Goal: Navigation & Orientation: Find specific page/section

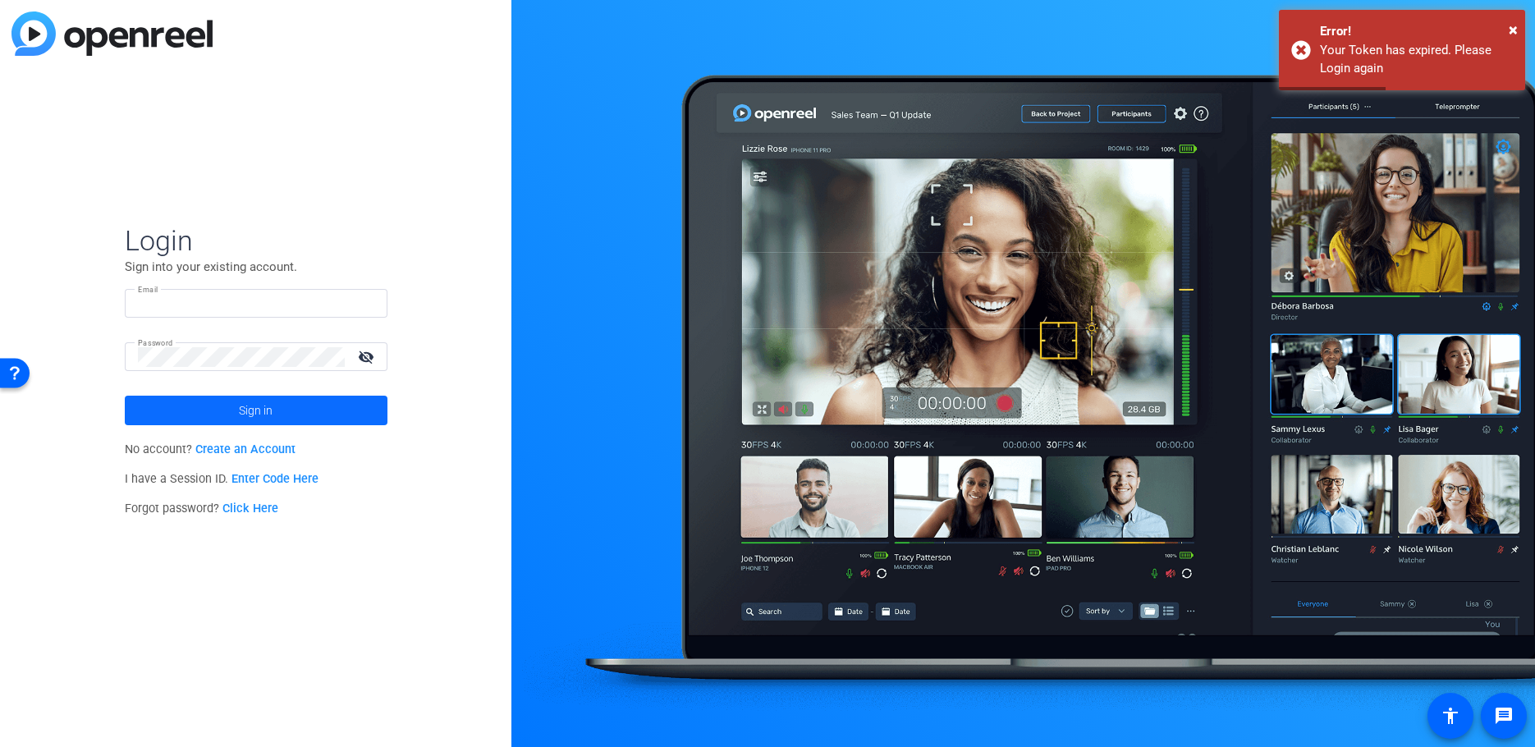
type input "[EMAIL_ADDRESS][DOMAIN_NAME]"
click at [259, 406] on span "Sign in" at bounding box center [256, 410] width 34 height 41
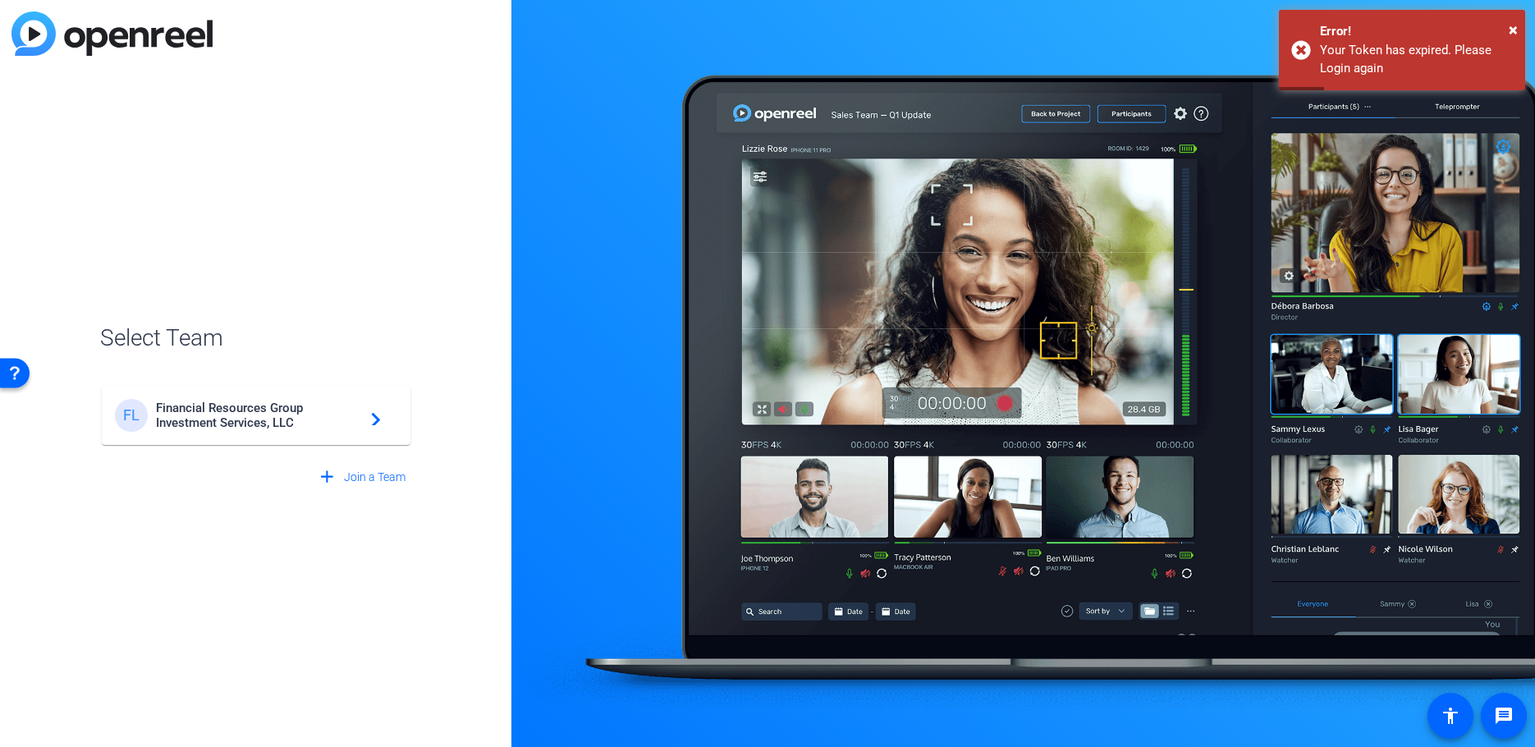
click at [255, 408] on span "Financial Resources Group Investment Services, LLC" at bounding box center [258, 416] width 205 height 30
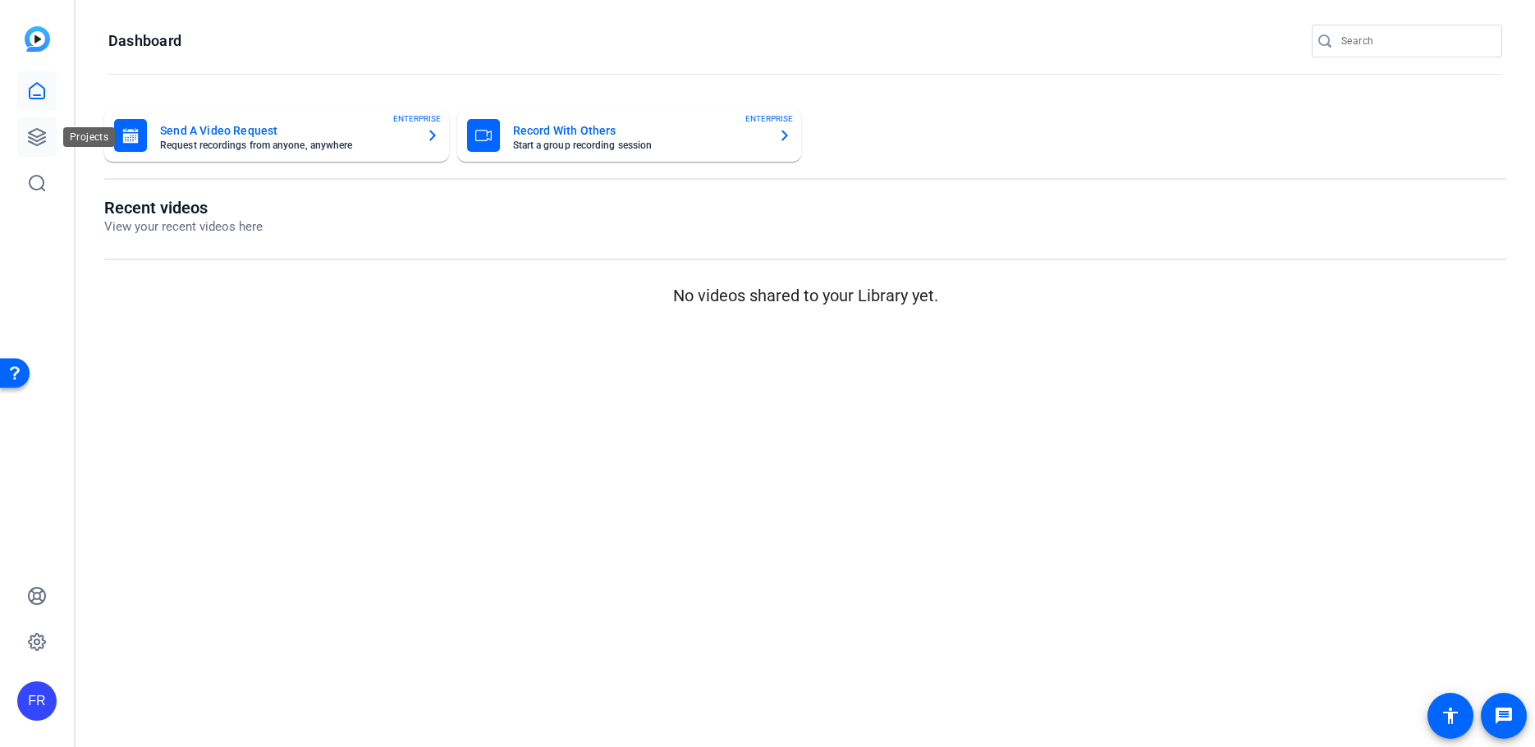
click at [32, 140] on icon at bounding box center [37, 137] width 16 height 16
